Goal: Transaction & Acquisition: Purchase product/service

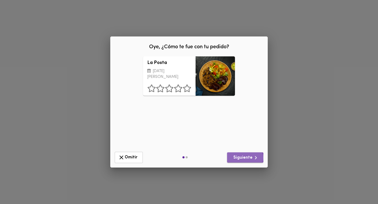
click at [244, 158] on span "Siguiente" at bounding box center [245, 158] width 28 height 7
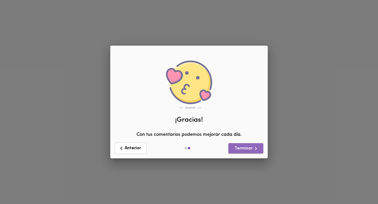
click at [239, 150] on span "Terminar" at bounding box center [246, 148] width 27 height 7
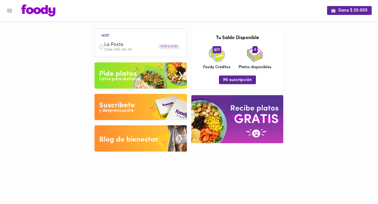
click at [126, 72] on div "Pide platos" at bounding box center [118, 74] width 38 height 11
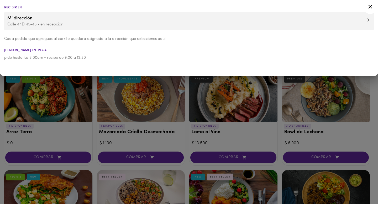
click at [373, 7] on icon at bounding box center [370, 6] width 7 height 7
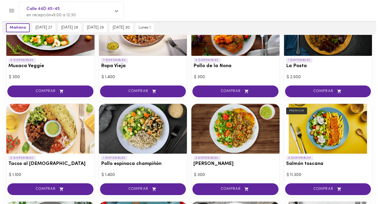
scroll to position [164, 0]
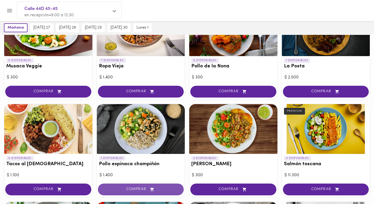
click at [129, 189] on span "COMPRAR" at bounding box center [140, 189] width 73 height 4
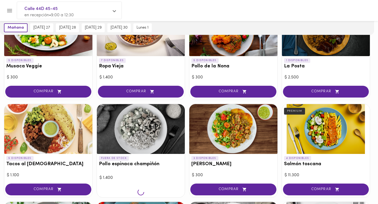
scroll to position [164, 0]
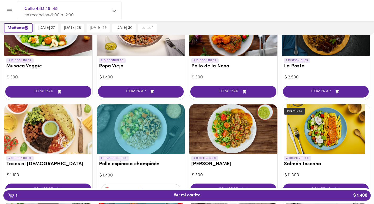
click at [165, 195] on span "1 Ver mi carrito $ 1.400" at bounding box center [187, 195] width 359 height 5
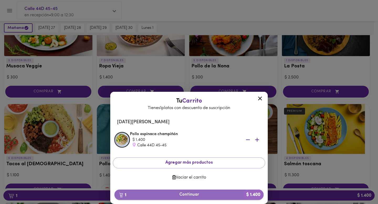
click at [200, 195] on span "1 Continuar $ 1.400" at bounding box center [189, 194] width 141 height 5
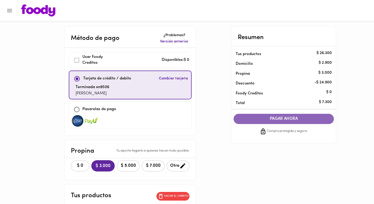
click at [255, 114] on button "PAGAR AHORA" at bounding box center [284, 119] width 100 height 10
